Goal: Find specific page/section: Find specific page/section

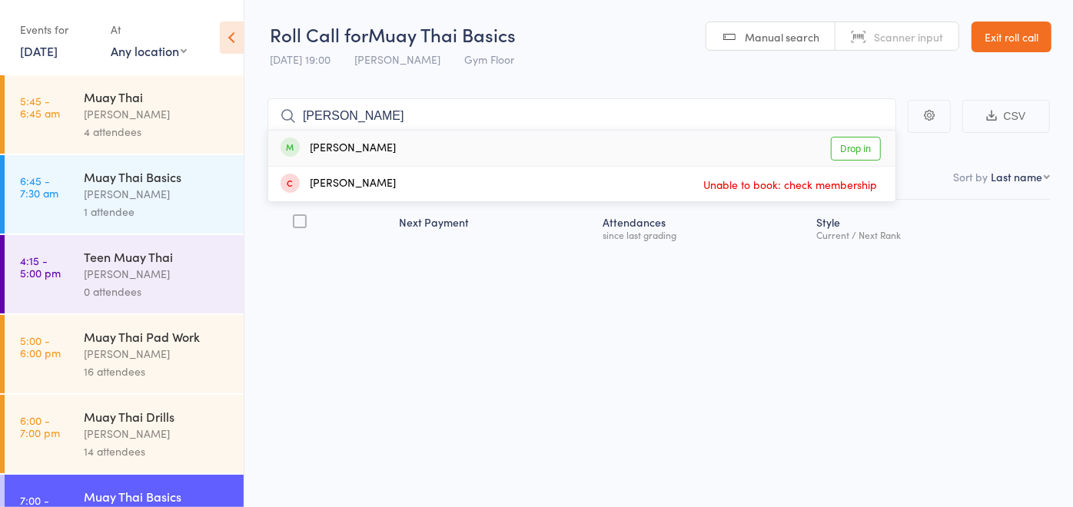
type input "[PERSON_NAME]"
click at [362, 155] on div "[PERSON_NAME]" at bounding box center [338, 149] width 115 height 18
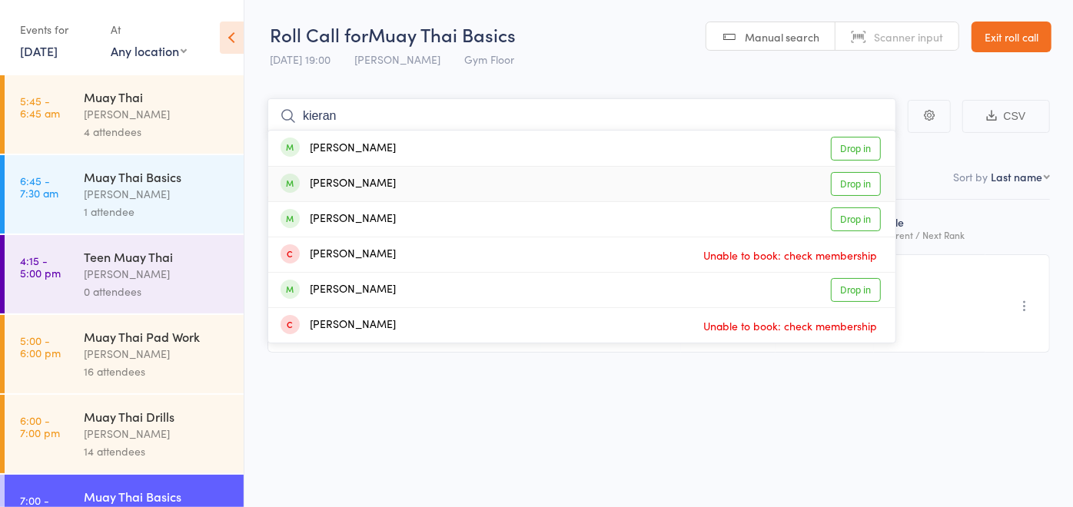
type input "kieran"
click at [414, 180] on div "[PERSON_NAME] Drop in" at bounding box center [581, 184] width 627 height 35
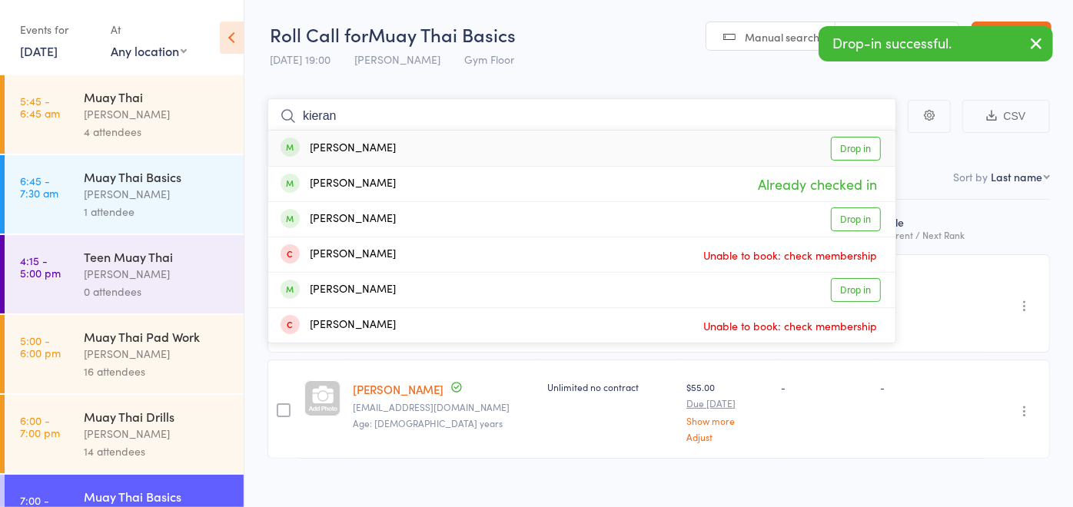
type input "kieran"
click at [377, 146] on div "[PERSON_NAME] Drop in" at bounding box center [581, 148] width 627 height 35
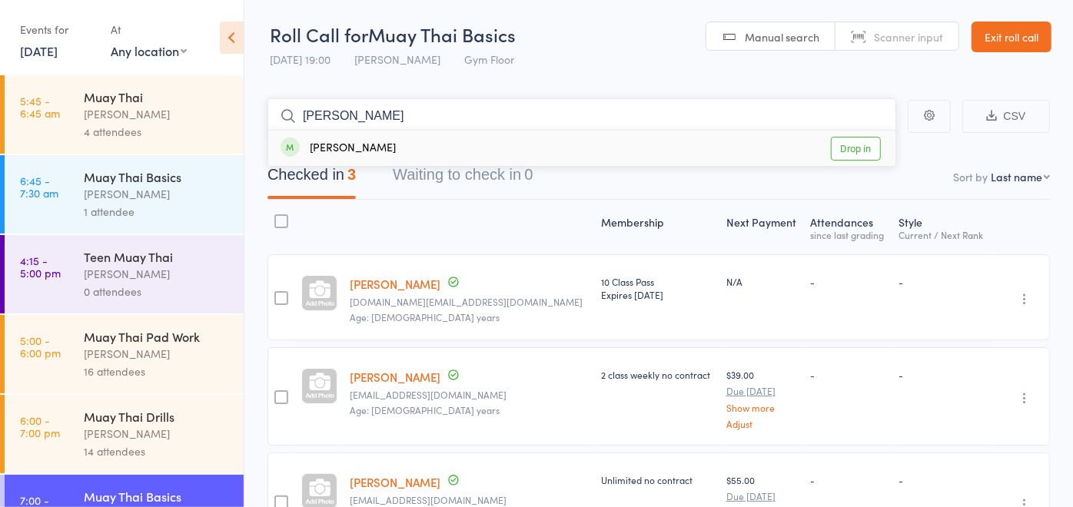
type input "[PERSON_NAME]"
click at [400, 147] on div "[PERSON_NAME] Drop in" at bounding box center [581, 148] width 627 height 35
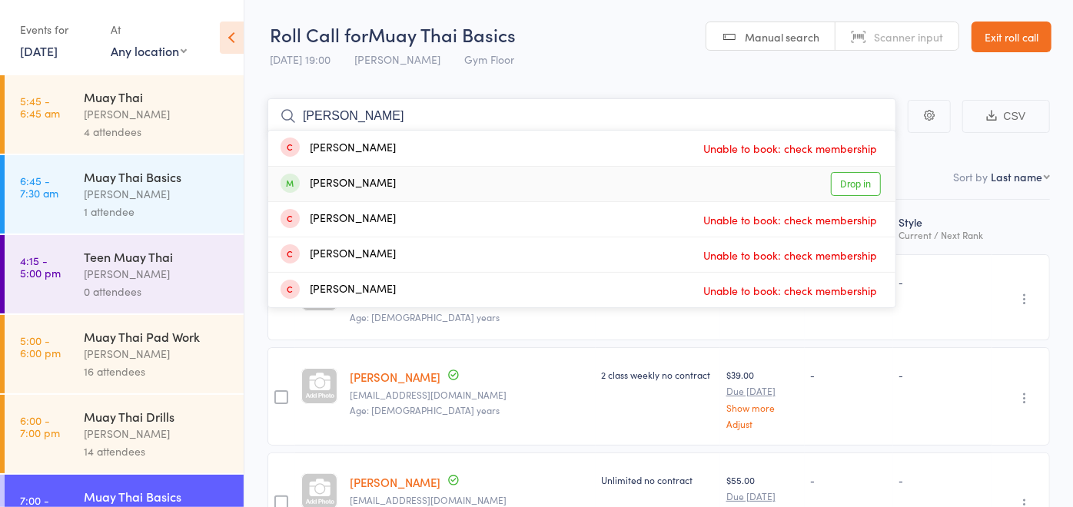
type input "[PERSON_NAME]"
click at [408, 176] on div "[PERSON_NAME] Drop in" at bounding box center [581, 184] width 627 height 35
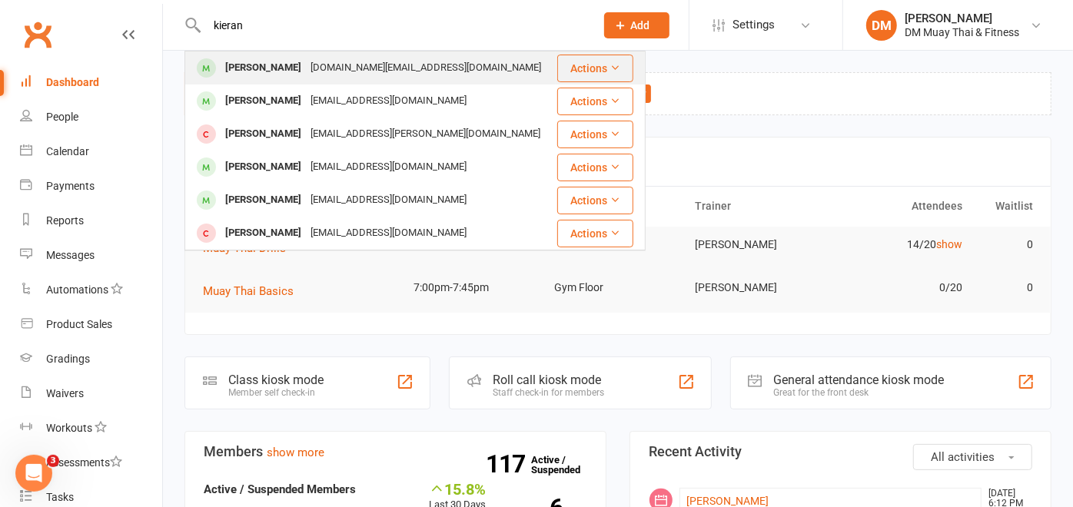
type input "kieran"
click at [324, 67] on div "[DOMAIN_NAME][EMAIL_ADDRESS][DOMAIN_NAME]" at bounding box center [426, 68] width 240 height 22
